Goal: Find specific page/section: Find specific page/section

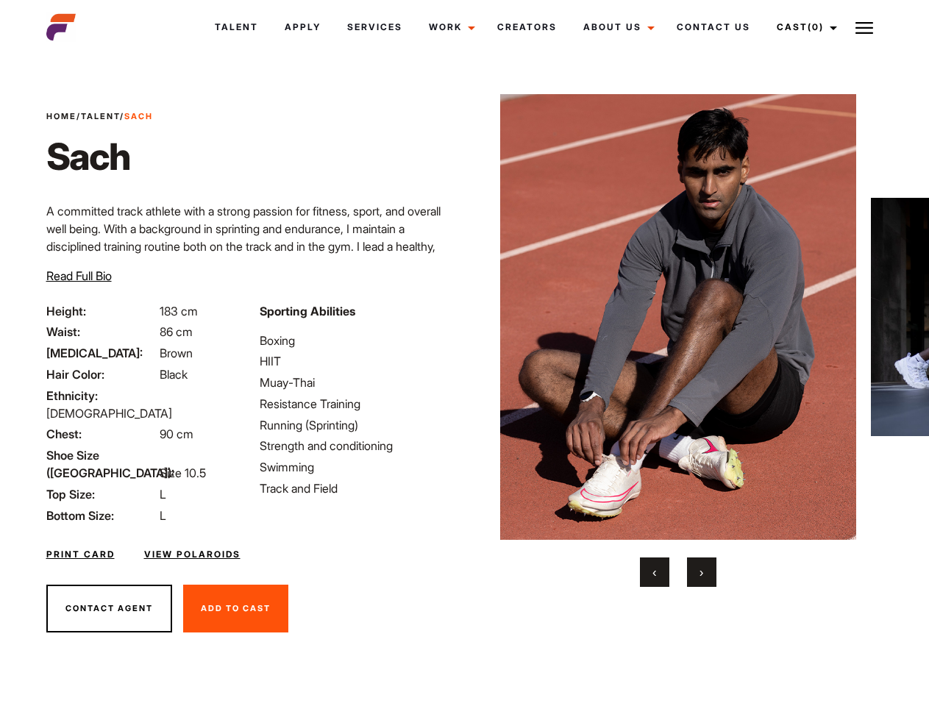
click at [803, 27] on link "Cast (0)" at bounding box center [804, 27] width 82 height 40
click at [864, 27] on img at bounding box center [864, 28] width 18 height 18
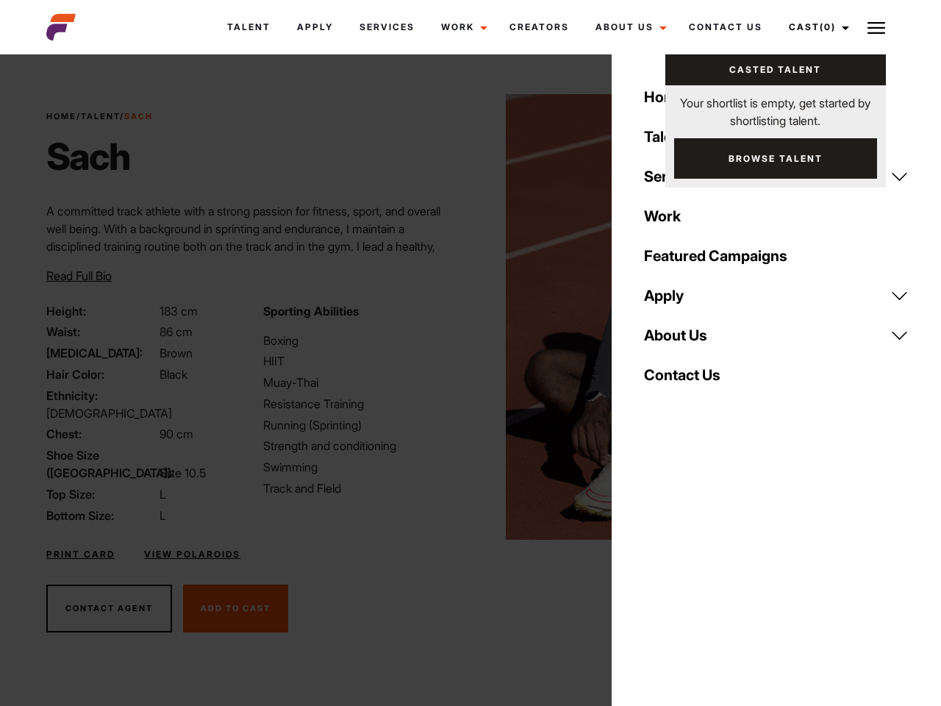
click at [677, 340] on img at bounding box center [684, 317] width 357 height 446
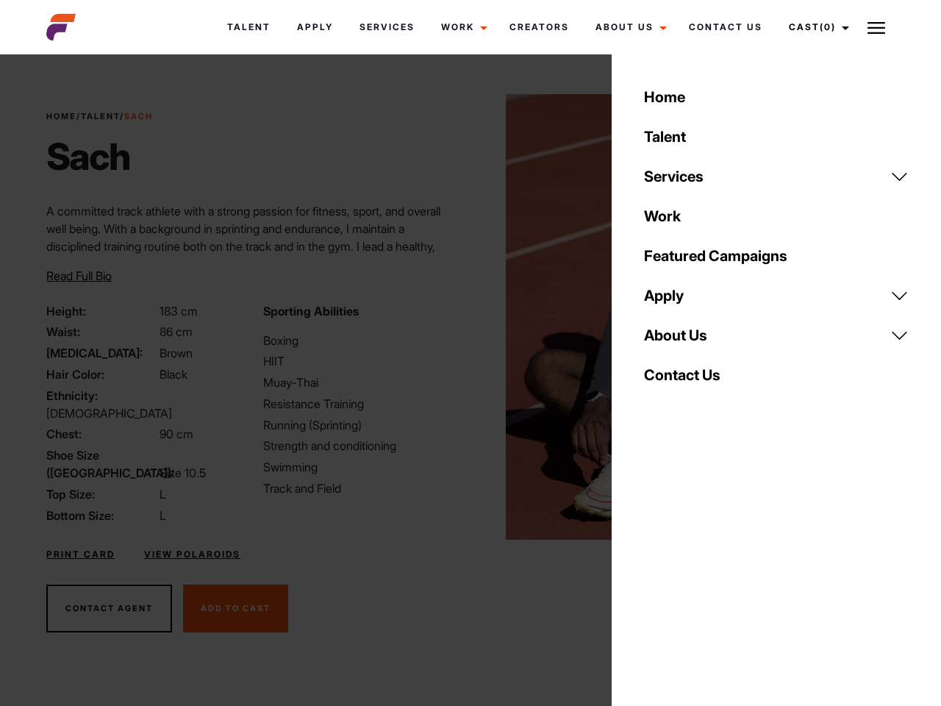
click at [464, 317] on div "Sporting Abilities Boxing HIIT Muay-Thai Resistance Training Running (Sprinting…" at bounding box center [362, 413] width 216 height 222
click at [654, 572] on div "Home Talent Services Talent Casting Photography Videography Creative Hair and M…" at bounding box center [776, 353] width 329 height 706
click at [701, 572] on div "Home Talent Services Talent Casting Photography Videography Creative Hair and M…" at bounding box center [776, 353] width 329 height 706
